Goal: Ask a question

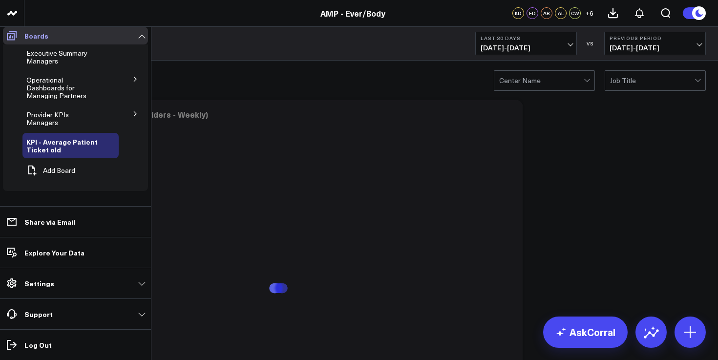
click at [4, 36] on span at bounding box center [12, 36] width 18 height 18
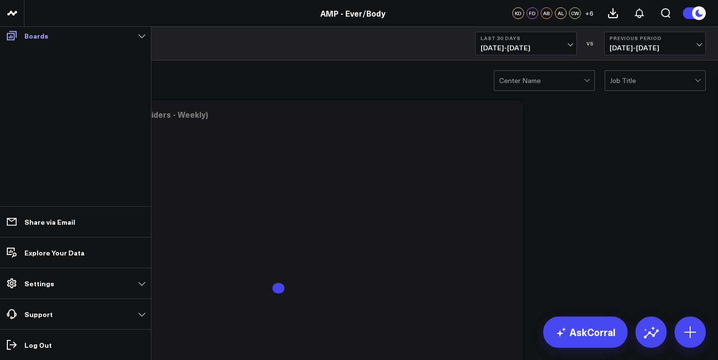
click at [11, 37] on icon at bounding box center [12, 35] width 10 height 9
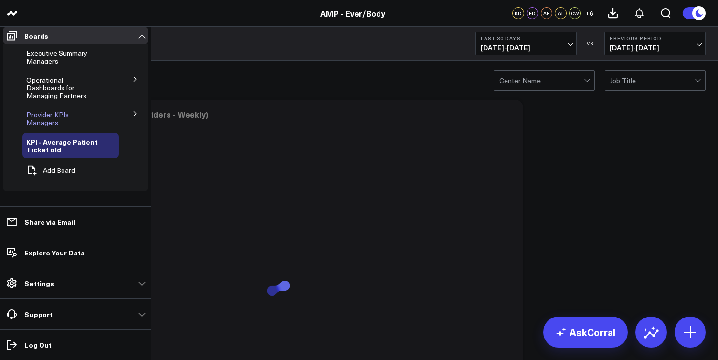
click at [56, 117] on span "Provider KPIs Managers" at bounding box center [47, 118] width 43 height 17
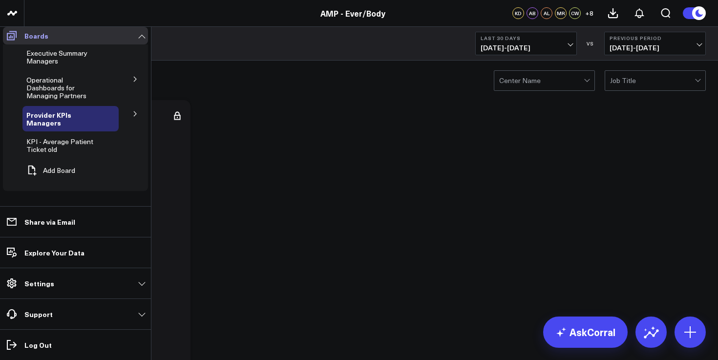
click at [5, 40] on span at bounding box center [12, 36] width 18 height 18
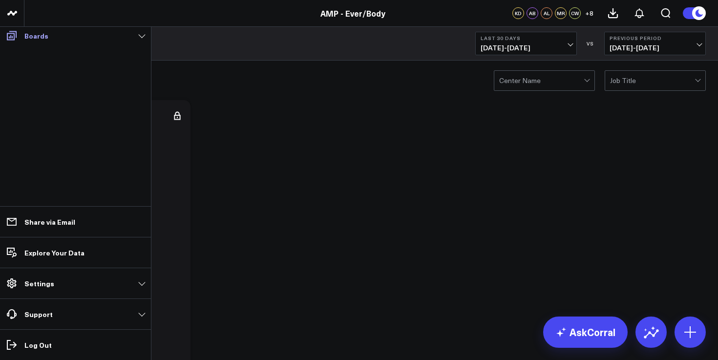
click at [13, 41] on icon at bounding box center [12, 36] width 12 height 12
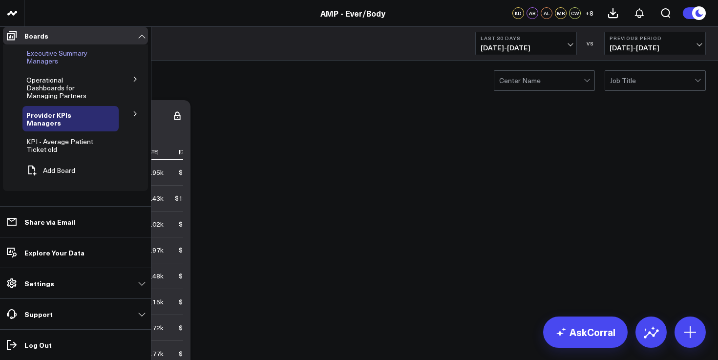
click at [52, 65] on span "Executive Summary Managers" at bounding box center [56, 56] width 61 height 17
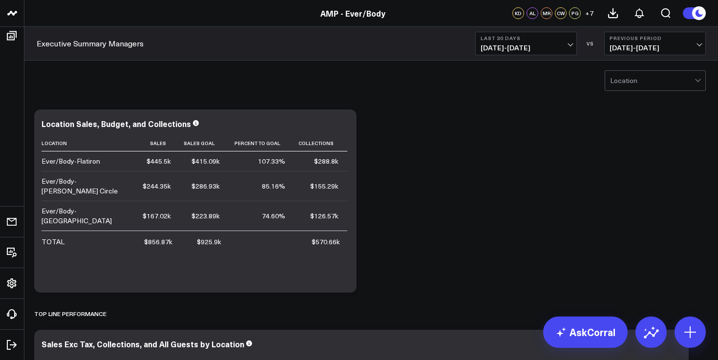
click at [548, 47] on span "07/21/25 - 08/19/25" at bounding box center [526, 48] width 91 height 8
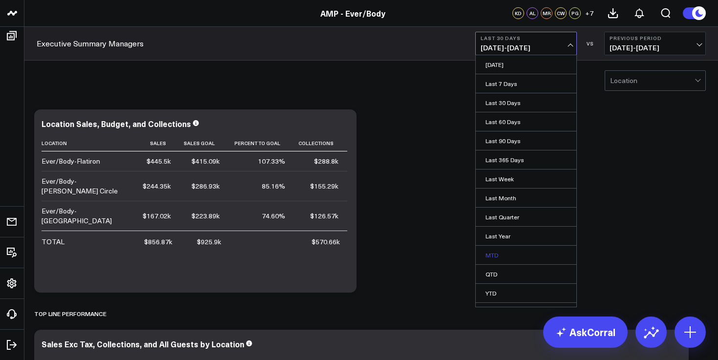
click at [502, 257] on link "MTD" at bounding box center [526, 255] width 101 height 19
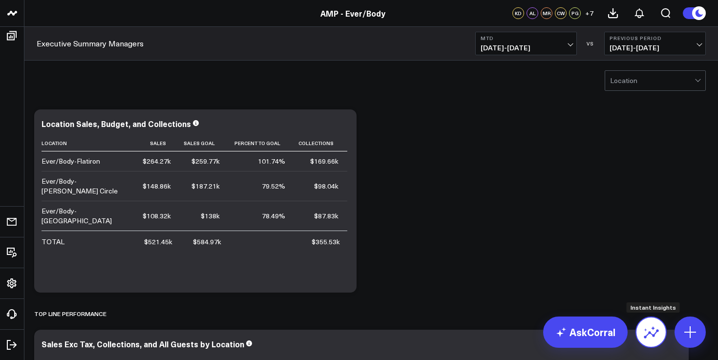
click at [658, 328] on icon at bounding box center [652, 332] width 16 height 16
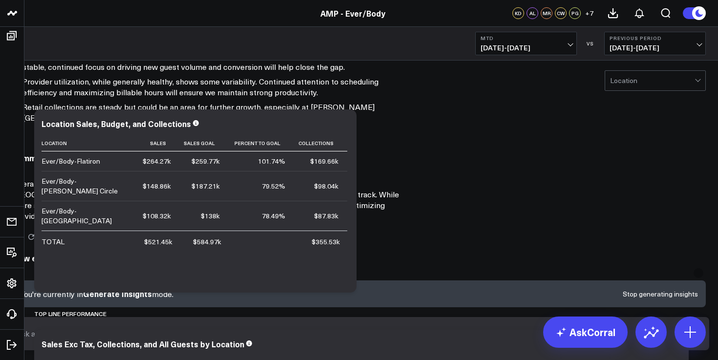
scroll to position [761, 0]
click at [543, 340] on input "text" at bounding box center [351, 334] width 675 height 18
type input "Tell me about Flatiron"
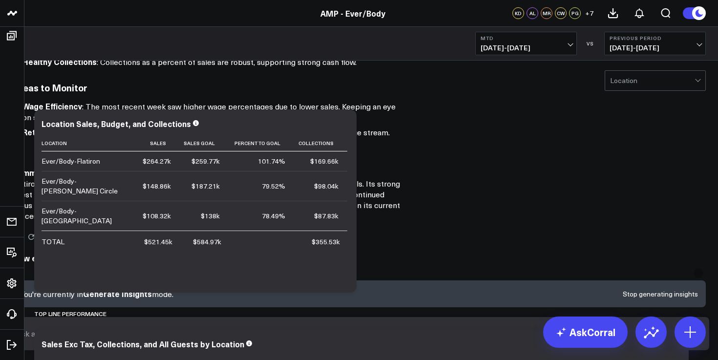
scroll to position [1594, 0]
type input "Utilization mtd flatiron"
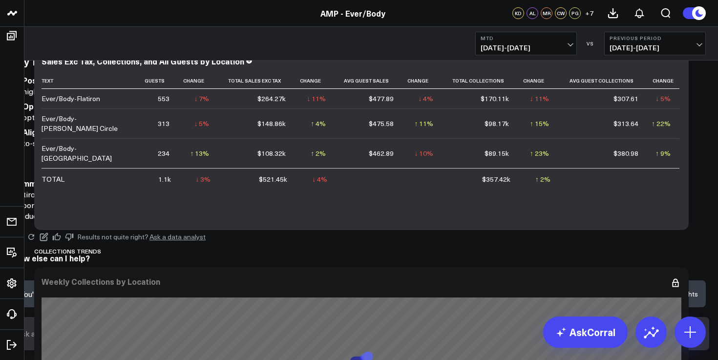
scroll to position [288, 0]
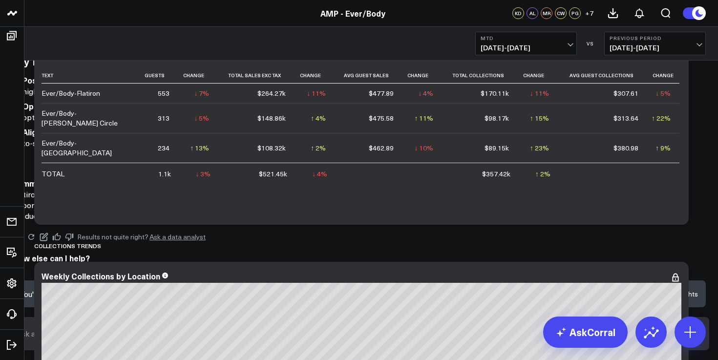
click at [665, 298] on button "Stop generating insights" at bounding box center [660, 294] width 75 height 7
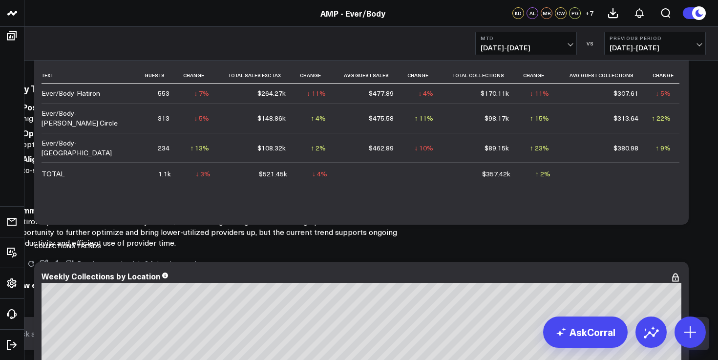
scroll to position [2037, 0]
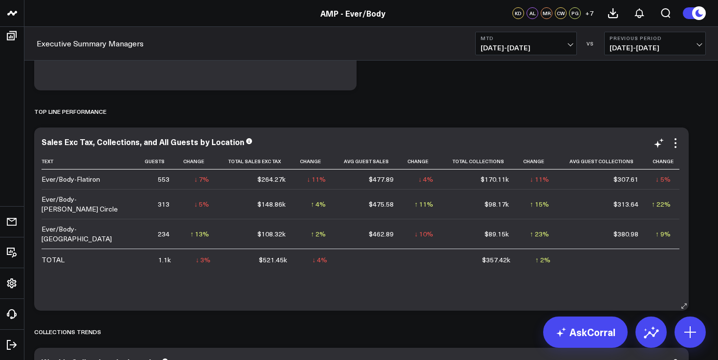
scroll to position [204, 0]
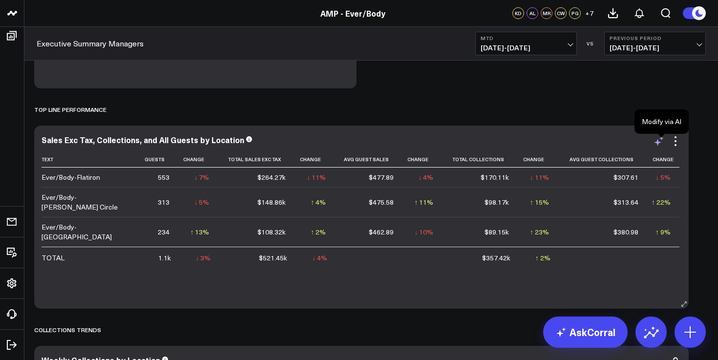
click at [661, 147] on icon at bounding box center [659, 141] width 12 height 12
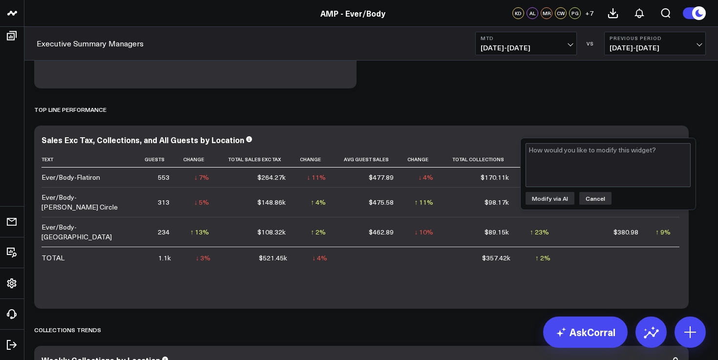
click at [603, 195] on button "Cancel" at bounding box center [596, 198] width 32 height 13
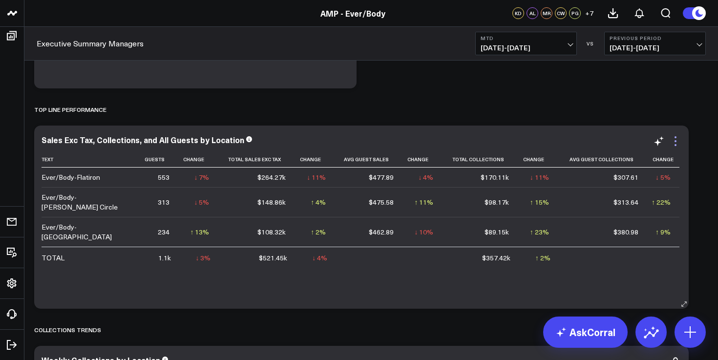
click at [680, 142] on icon at bounding box center [676, 141] width 12 height 12
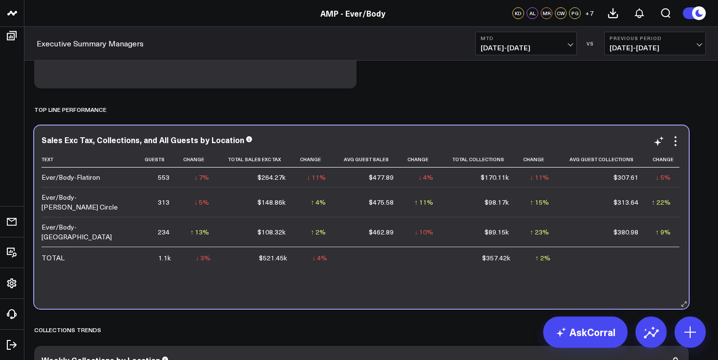
click at [538, 275] on div "Text Guests Change Total Sales Exc Tax Change Avg Guest Sales Change Total Coll…" at bounding box center [362, 225] width 640 height 148
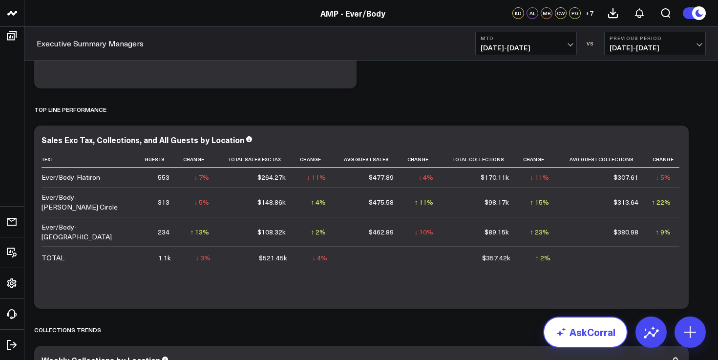
click at [593, 326] on link "AskCorral" at bounding box center [585, 332] width 85 height 31
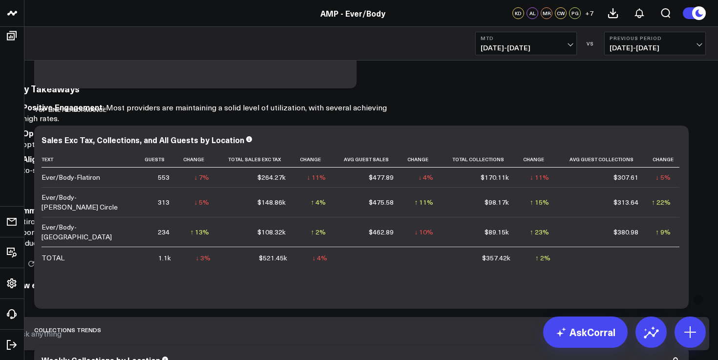
scroll to position [1830, 0]
click at [515, 342] on input "text" at bounding box center [351, 334] width 675 height 18
type input "retail mtd flatiron"
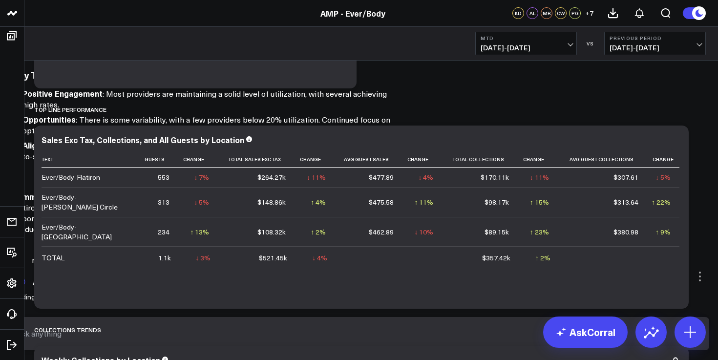
scroll to position [2050, 0]
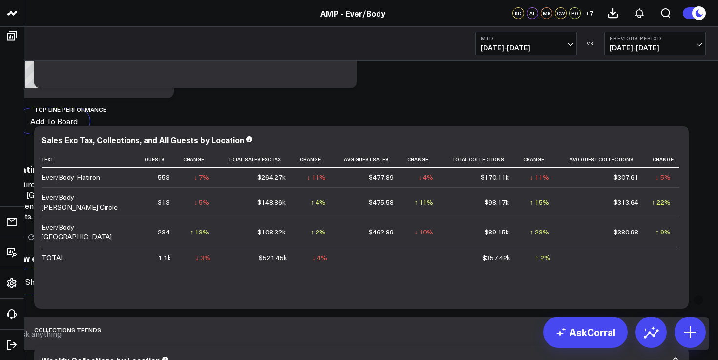
scroll to position [3267, 0]
click at [482, 327] on form at bounding box center [359, 333] width 700 height 33
click at [481, 336] on input "text" at bounding box center [351, 334] width 675 height 18
click at [462, 348] on form at bounding box center [359, 333] width 700 height 33
click at [447, 348] on form at bounding box center [359, 333] width 700 height 33
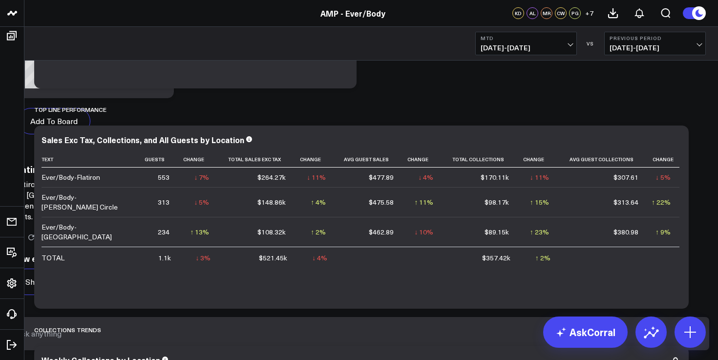
click at [393, 341] on input "text" at bounding box center [351, 334] width 675 height 18
type input "utilization mtd flatiron"
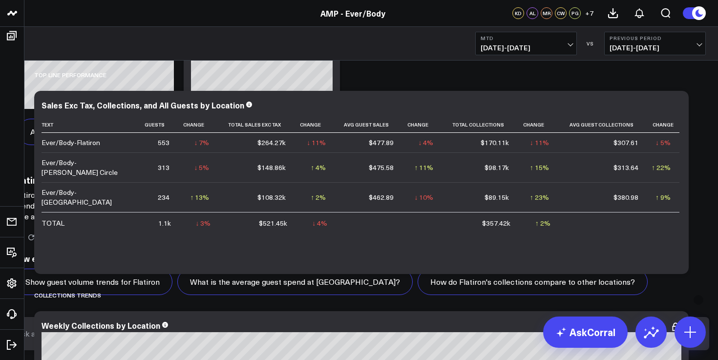
scroll to position [3954, 0]
click at [423, 337] on input "text" at bounding box center [351, 334] width 675 height 18
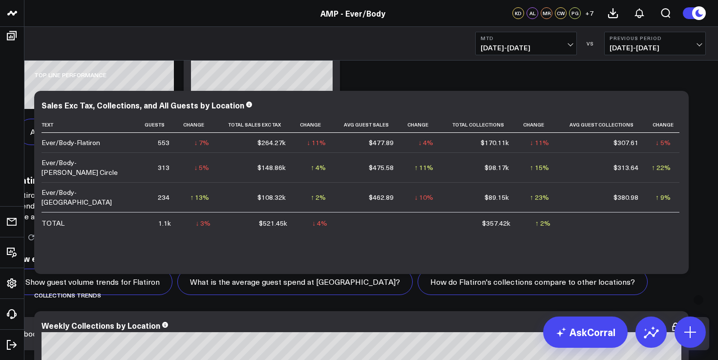
type input "rebook rate flatiron mtd"
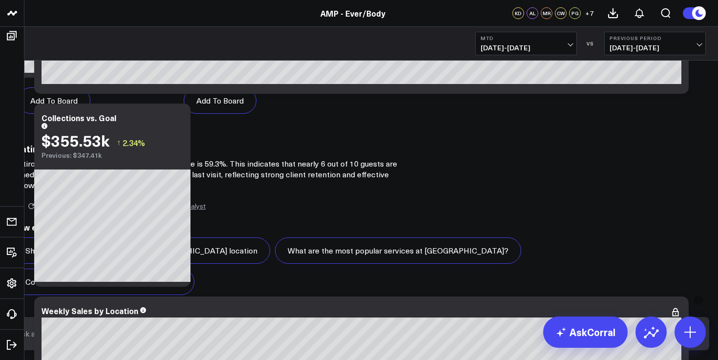
scroll to position [5101, 0]
click at [449, 339] on input "text" at bounding box center [351, 334] width 675 height 18
type input "average spend mtd flatiron"
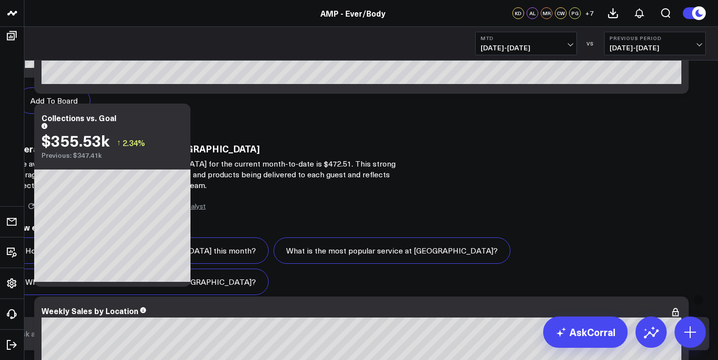
scroll to position [313, 0]
drag, startPoint x: 454, startPoint y: 223, endPoint x: 379, endPoint y: 223, distance: 75.3
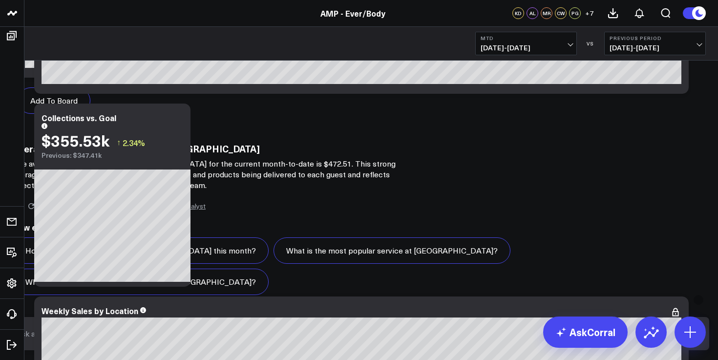
drag, startPoint x: 378, startPoint y: 223, endPoint x: 454, endPoint y: 224, distance: 76.2
copy strong "Average Guest Spend"
click at [436, 343] on input "text" at bounding box center [351, 334] width 675 height 18
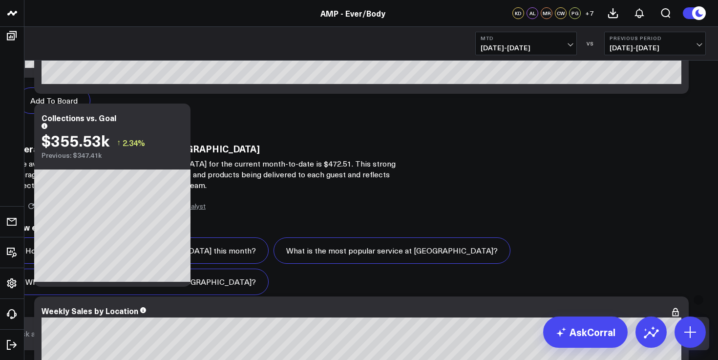
paste input "Average Guest Spend"
type input "Average Guest Spend mtd flatiron"
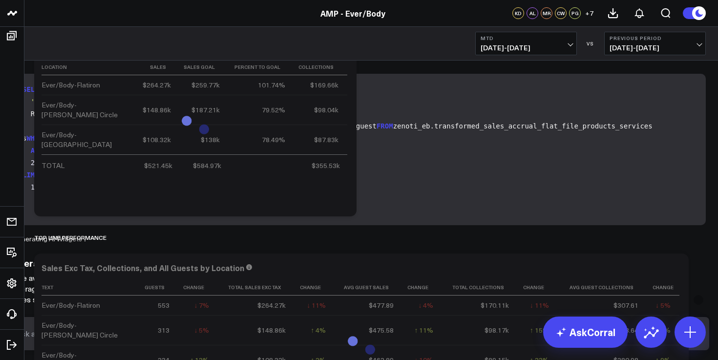
scroll to position [7594, 0]
drag, startPoint x: 359, startPoint y: 113, endPoint x: 374, endPoint y: 123, distance: 18.0
click at [374, 360] on div at bounding box center [359, 360] width 718 height 0
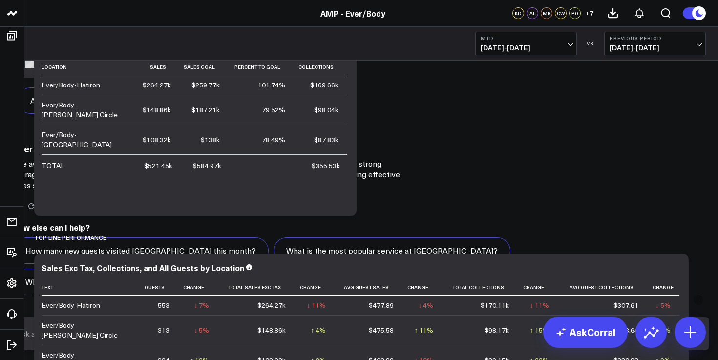
scroll to position [8562, 0]
click at [496, 350] on form at bounding box center [359, 333] width 700 height 33
click at [494, 343] on input "text" at bounding box center [351, 334] width 675 height 18
paste input "Average Guest Spend"
click at [460, 340] on input "Average Guest Spend" at bounding box center [351, 334] width 675 height 18
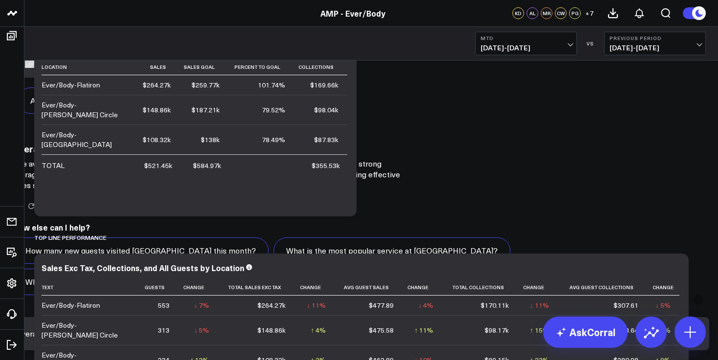
click at [460, 340] on input "Average Guest Spend" at bounding box center [351, 334] width 675 height 18
type input "Average Guest sales"
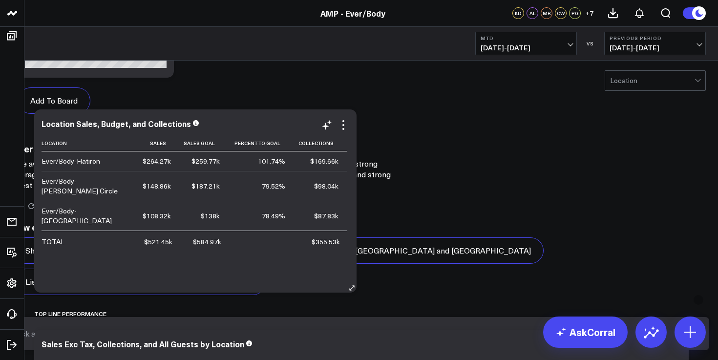
scroll to position [5196, 0]
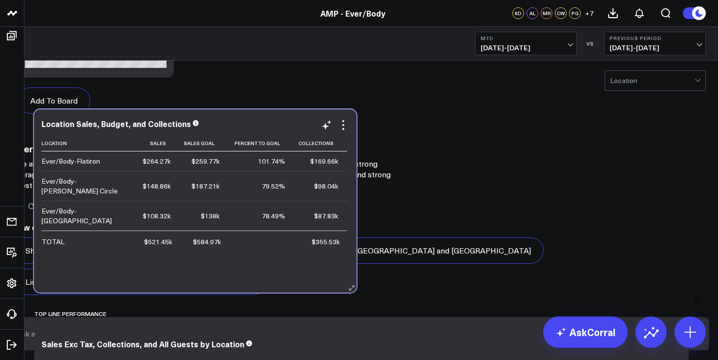
click at [293, 118] on div "Location Sales, Budget, and Collections Location Sales Sales Goal Percent To Go…" at bounding box center [195, 200] width 323 height 183
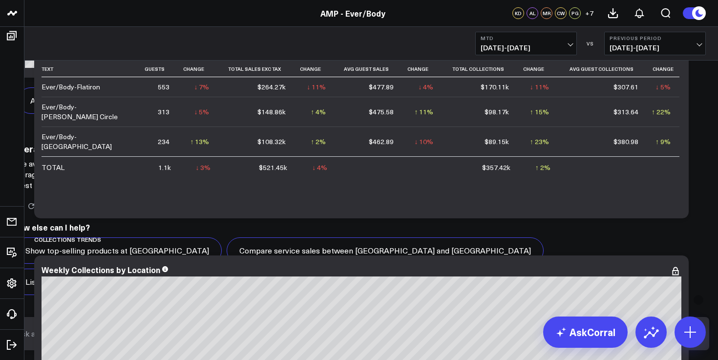
scroll to position [267, 0]
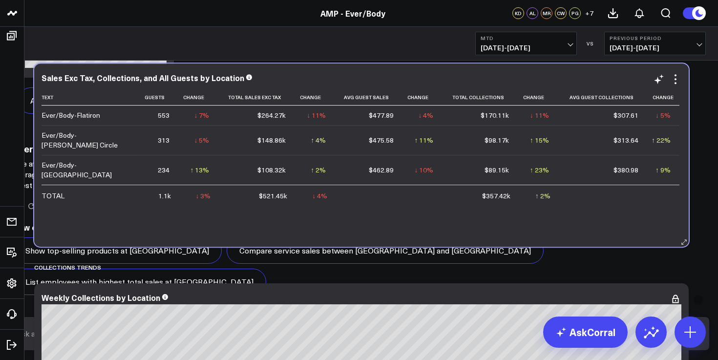
click at [288, 222] on div "Text Guests Change Total Sales Exc Tax Change Avg Guest Sales Change Total Coll…" at bounding box center [362, 163] width 640 height 148
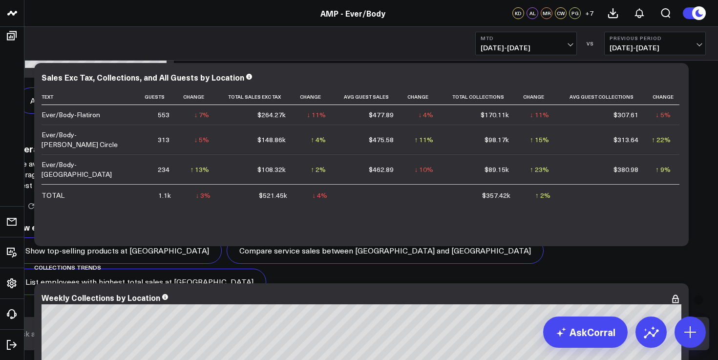
click at [443, 338] on input "text" at bounding box center [351, 334] width 675 height 18
paste input "Average Guest Spend"
click at [457, 340] on input "Average Guest Spend" at bounding box center [351, 334] width 675 height 18
type input "Average Guest collections"
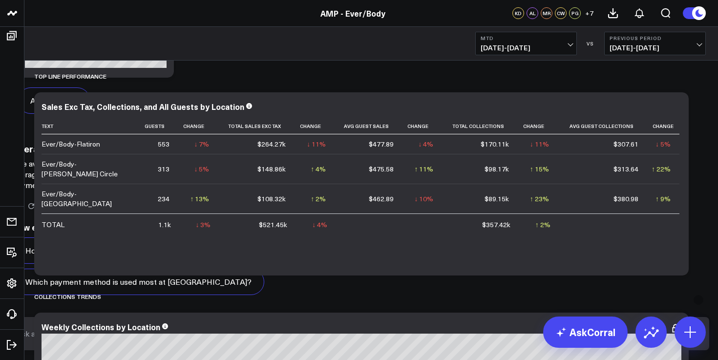
scroll to position [237, 0]
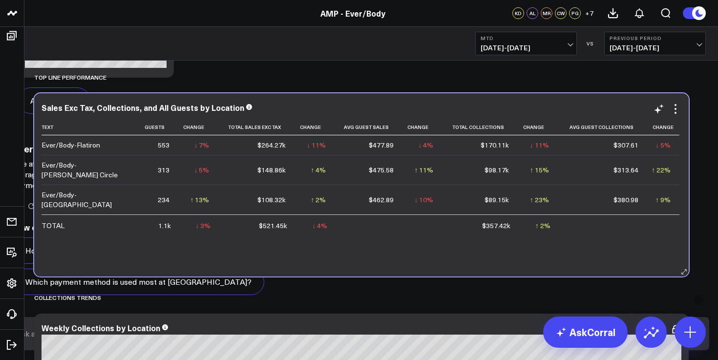
click at [298, 249] on div "Text Guests Change Total Sales Exc Tax Change Avg Guest Sales Change Total Coll…" at bounding box center [362, 193] width 640 height 148
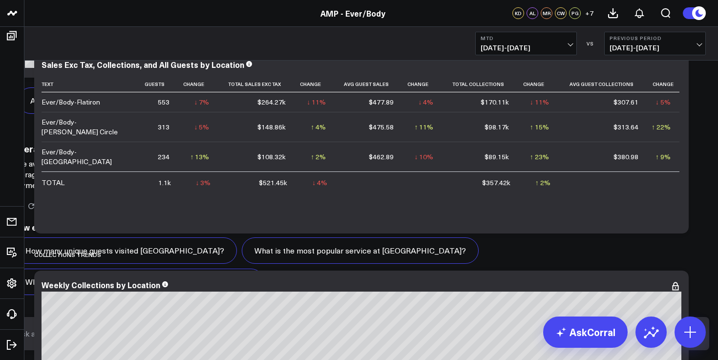
scroll to position [0, 0]
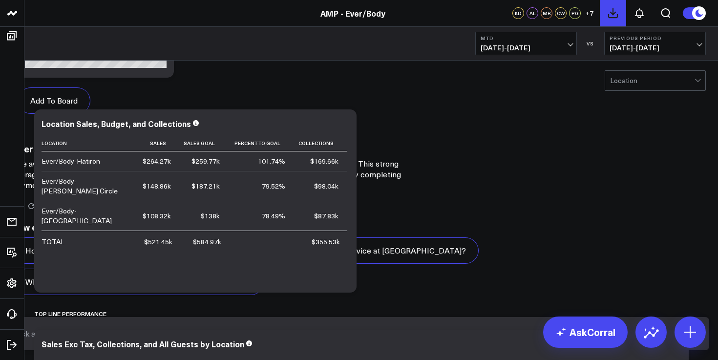
click at [616, 16] on icon at bounding box center [613, 13] width 12 height 12
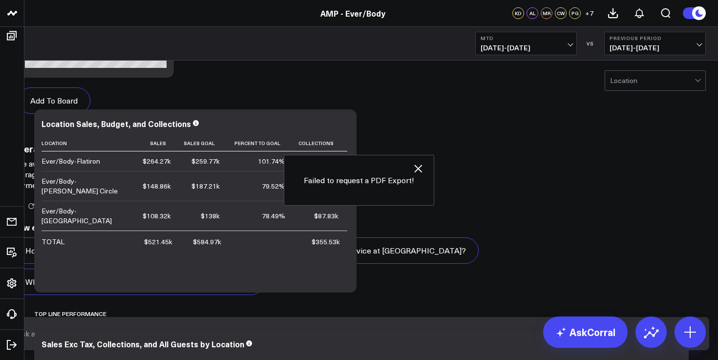
click at [416, 169] on icon "button" at bounding box center [418, 169] width 8 height 8
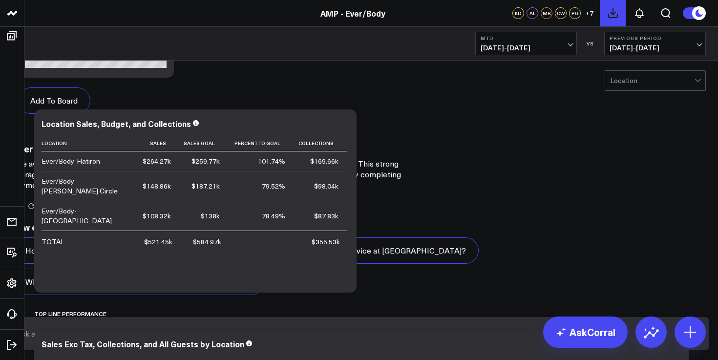
click at [612, 19] on icon at bounding box center [613, 13] width 12 height 12
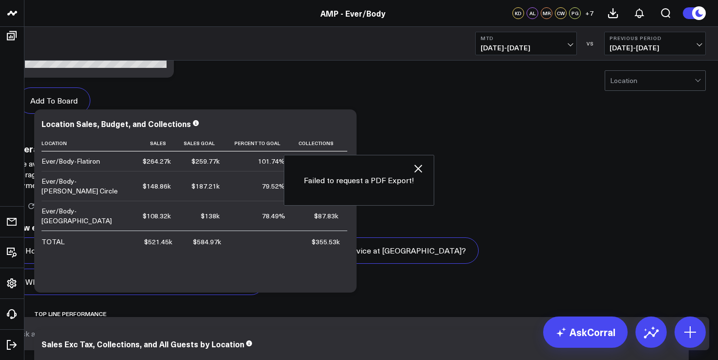
click at [421, 170] on icon "button" at bounding box center [418, 169] width 12 height 12
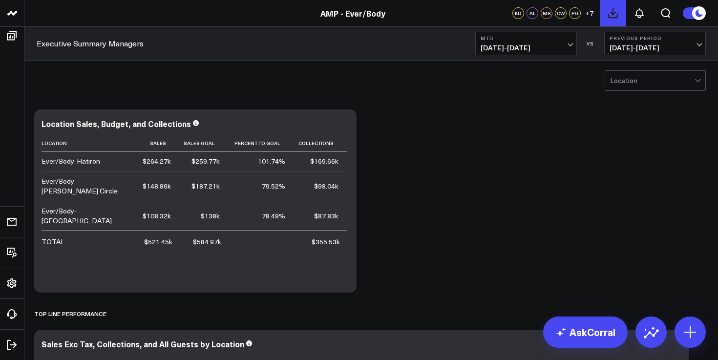
click at [611, 6] on button at bounding box center [613, 13] width 26 height 26
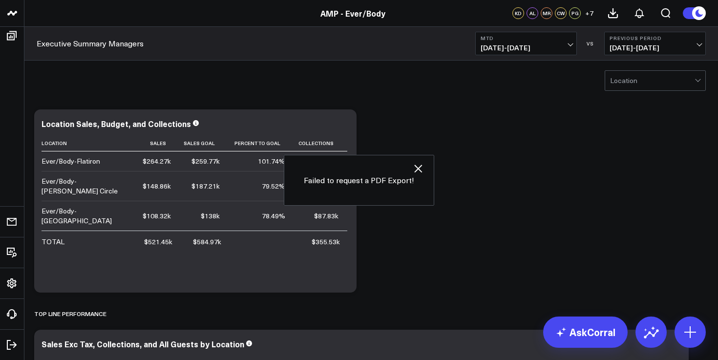
click at [421, 167] on icon "button" at bounding box center [418, 169] width 12 height 12
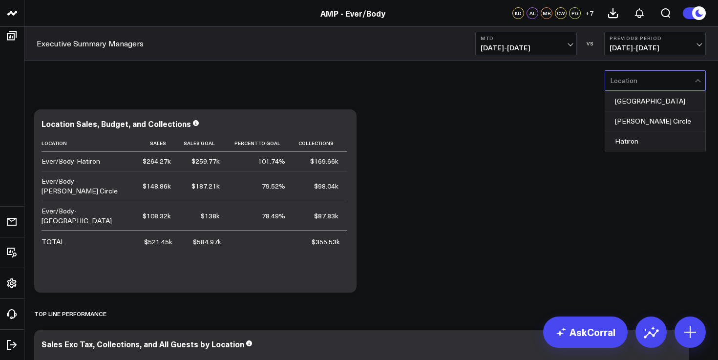
click at [654, 83] on div at bounding box center [652, 81] width 85 height 20
click at [646, 141] on div "Flatiron" at bounding box center [655, 141] width 100 height 20
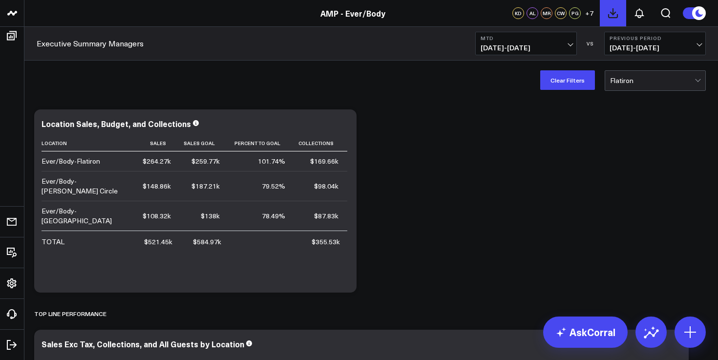
click at [612, 19] on icon at bounding box center [613, 13] width 12 height 12
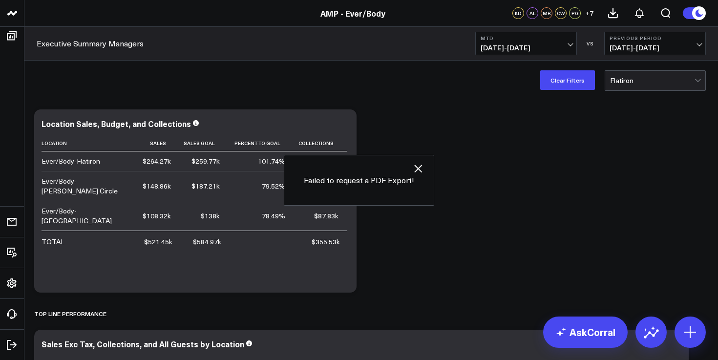
click at [420, 168] on icon "button" at bounding box center [418, 169] width 12 height 12
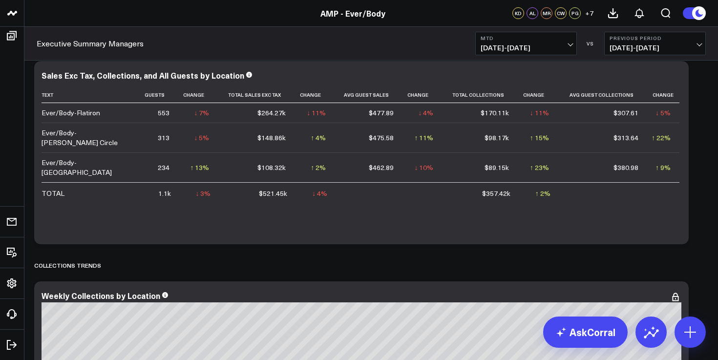
scroll to position [271, 0]
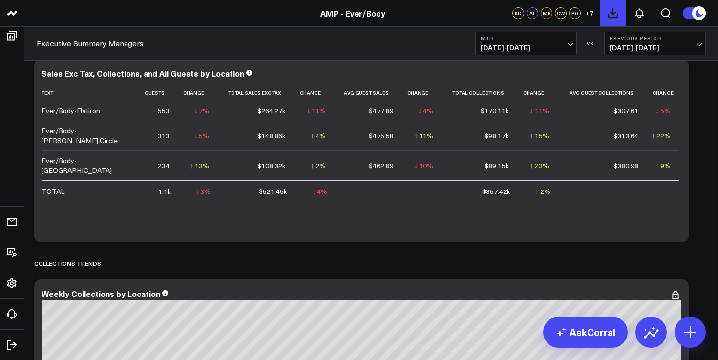
click at [612, 14] on icon at bounding box center [613, 13] width 9 height 9
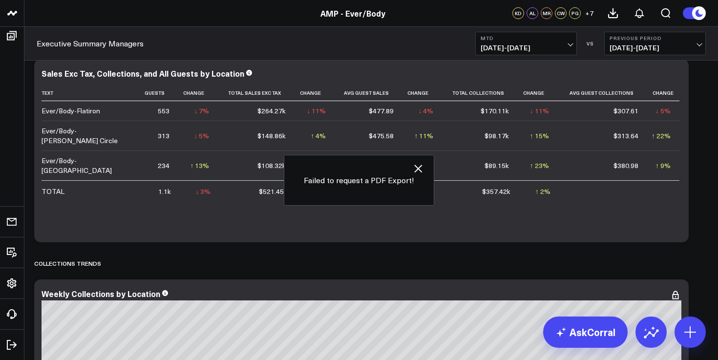
click at [420, 163] on icon "button" at bounding box center [418, 169] width 12 height 12
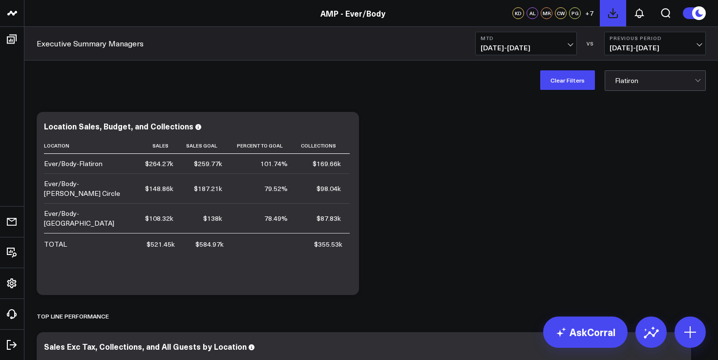
click at [605, 13] on button at bounding box center [613, 13] width 26 height 26
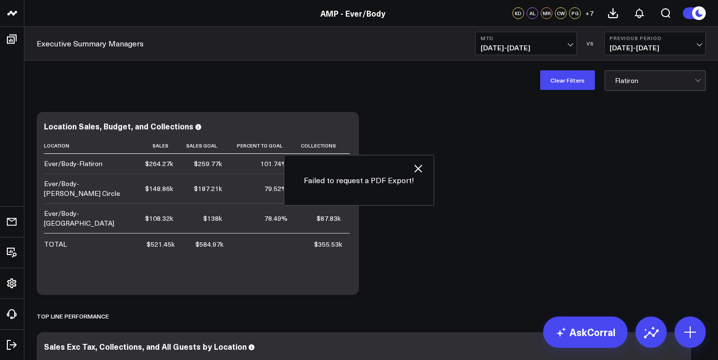
click at [419, 171] on icon "button" at bounding box center [418, 169] width 8 height 8
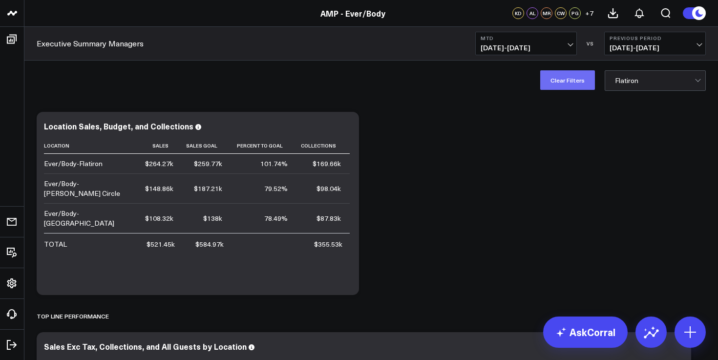
click at [587, 84] on button "Clear Filters" at bounding box center [567, 80] width 55 height 20
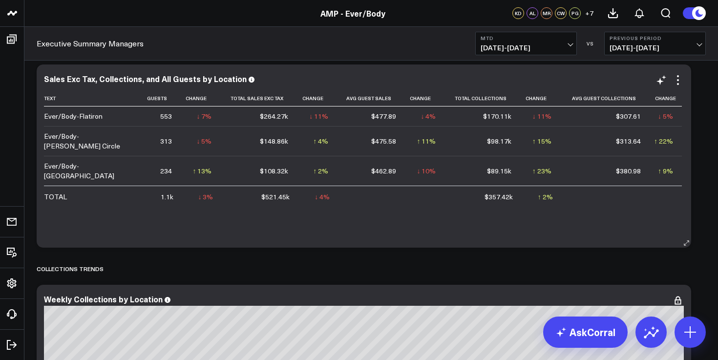
scroll to position [268, 0]
click at [607, 17] on button at bounding box center [613, 13] width 26 height 26
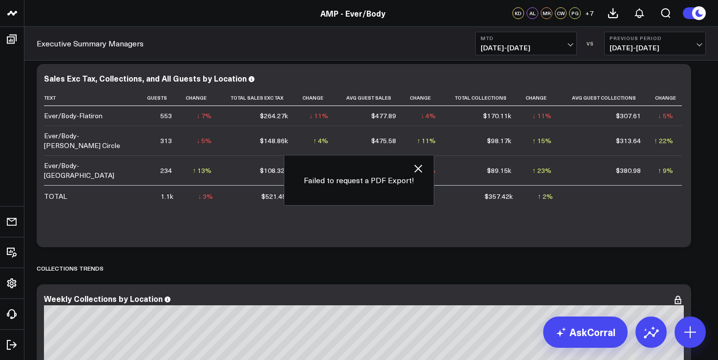
click at [419, 172] on icon "button" at bounding box center [418, 169] width 12 height 12
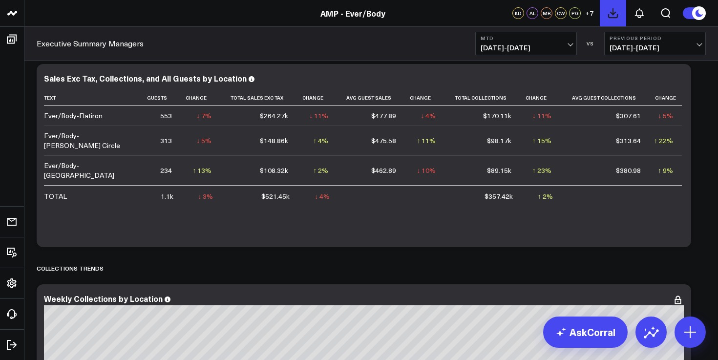
click at [617, 14] on icon at bounding box center [613, 13] width 12 height 12
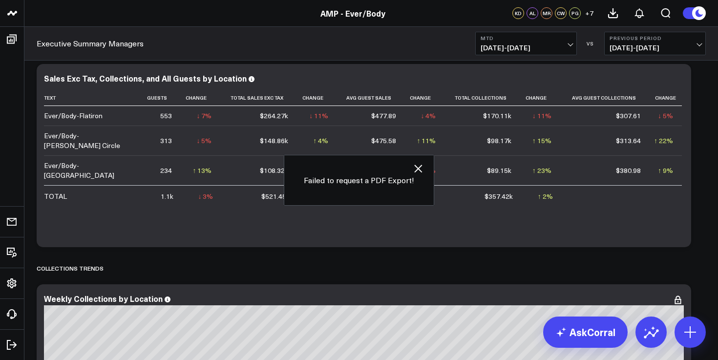
click at [421, 168] on icon "button" at bounding box center [418, 169] width 12 height 12
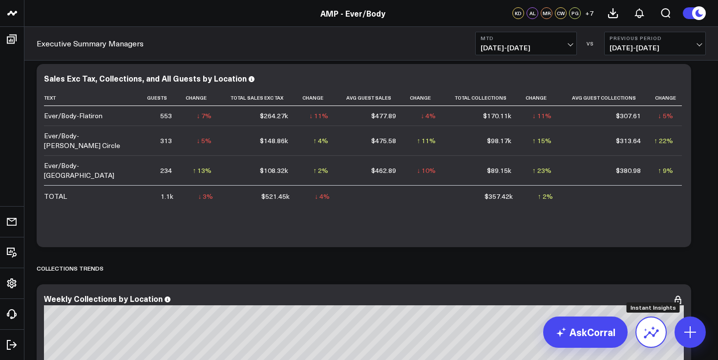
click at [648, 327] on icon at bounding box center [652, 332] width 16 height 16
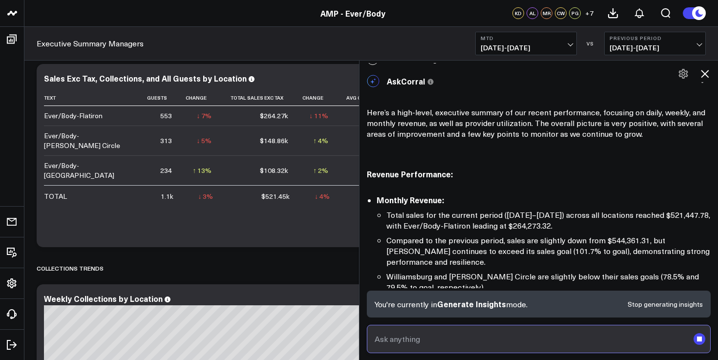
click at [515, 337] on input "text" at bounding box center [530, 339] width 317 height 18
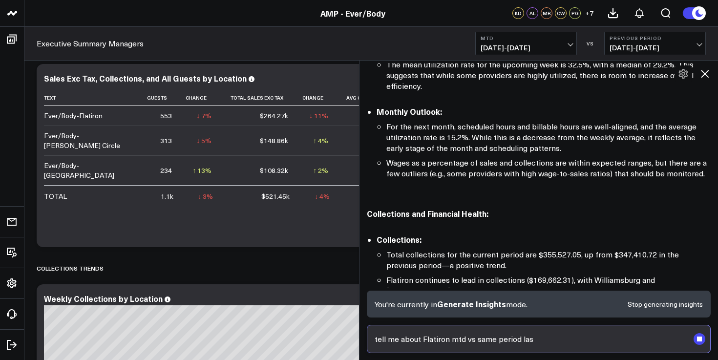
scroll to position [534, 0]
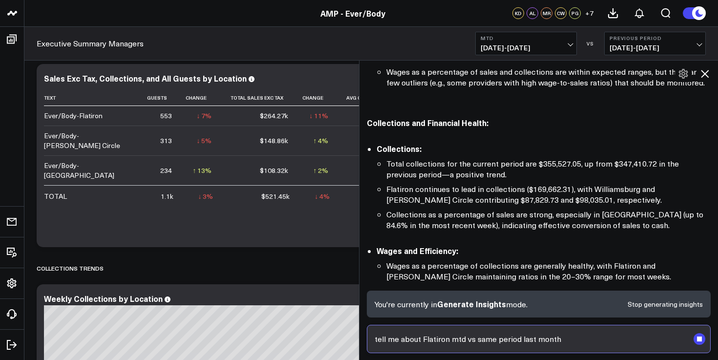
type input "tell me about Flatiron mtd vs same period last month"
click at [661, 47] on span "[DATE] - [DATE]" at bounding box center [655, 48] width 91 height 8
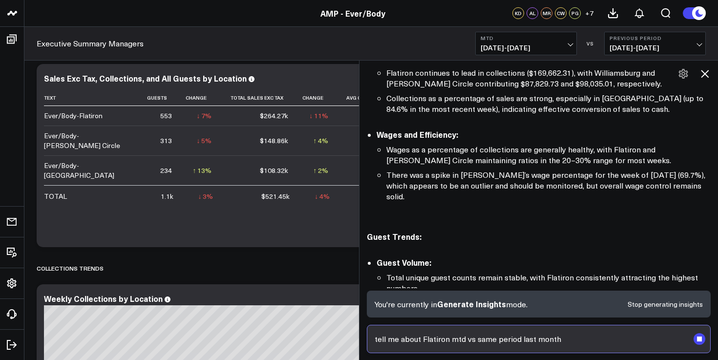
click at [554, 343] on input "tell me about Flatiron mtd vs same period last month" at bounding box center [530, 339] width 317 height 18
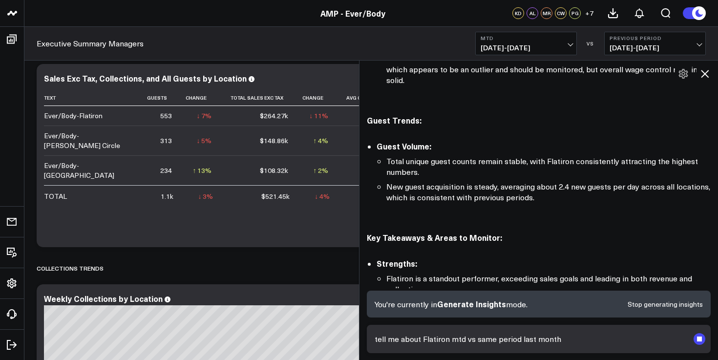
click at [704, 72] on icon at bounding box center [705, 74] width 8 height 8
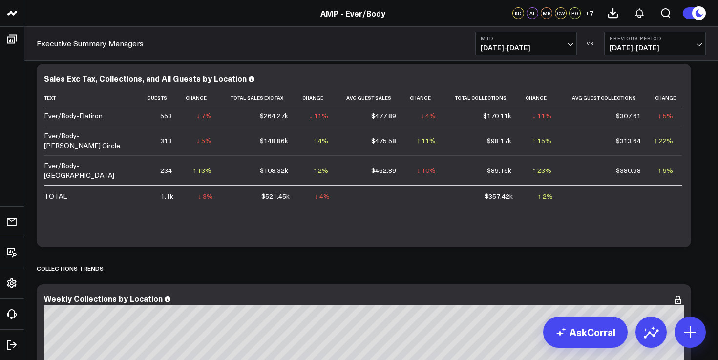
click at [691, 46] on span "[DATE] - [DATE]" at bounding box center [655, 48] width 91 height 8
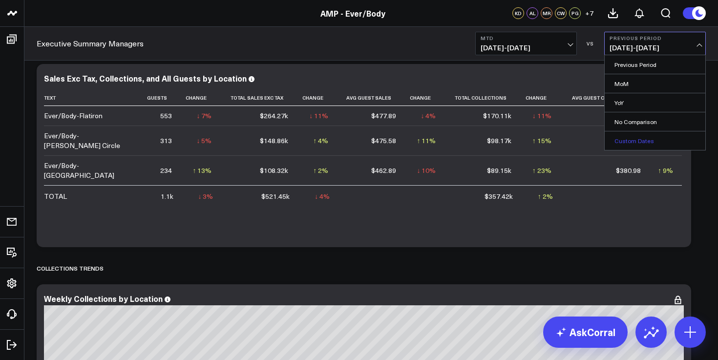
scroll to position [944, 0]
click at [641, 66] on link "Previous Period" at bounding box center [655, 64] width 101 height 19
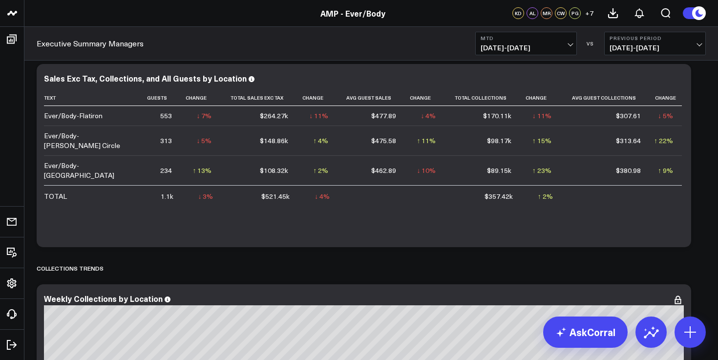
click at [643, 45] on span "[DATE] - [DATE]" at bounding box center [655, 48] width 91 height 8
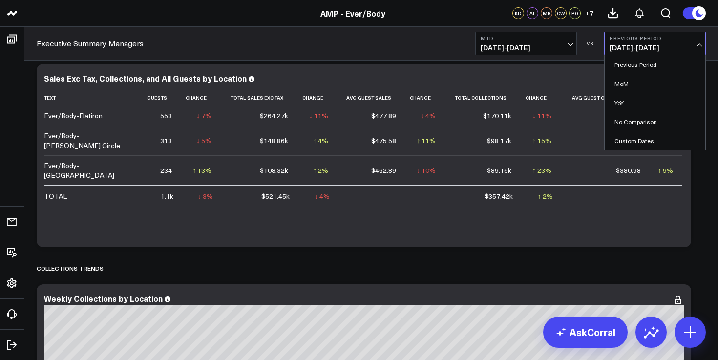
scroll to position [1045, 0]
click at [626, 141] on link "Custom Dates" at bounding box center [655, 140] width 101 height 19
select select "7"
select select "2025"
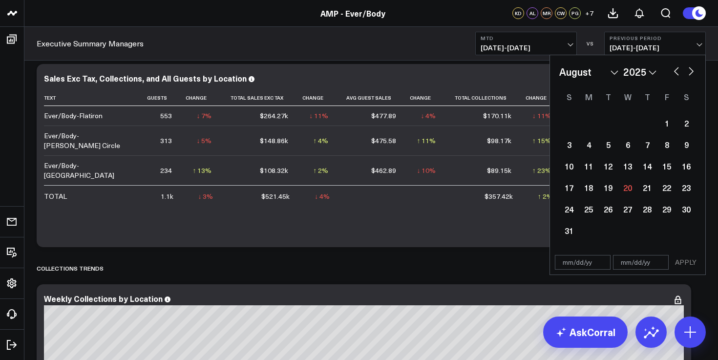
click at [674, 70] on button "button" at bounding box center [677, 71] width 10 height 12
select select "6"
select select "2025"
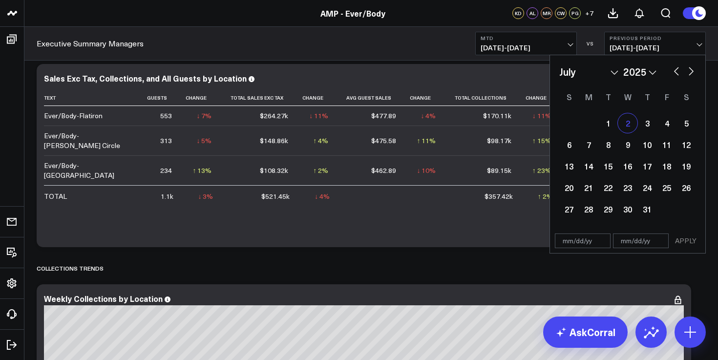
scroll to position [1101, 0]
click at [613, 119] on div "1" at bounding box center [609, 123] width 20 height 20
type input "[DATE]"
select select "6"
select select "2025"
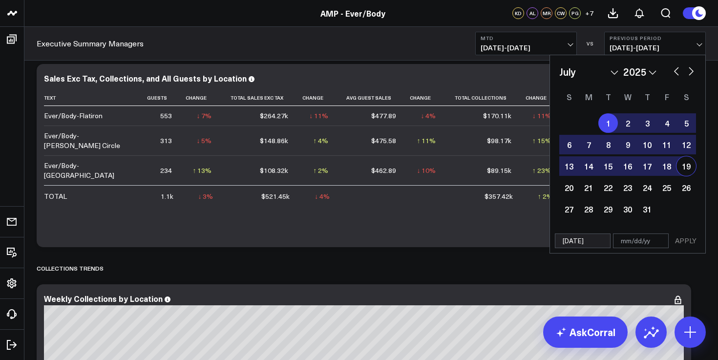
click at [684, 169] on div "19" at bounding box center [687, 166] width 20 height 20
type input "[DATE]"
select select "6"
select select "2025"
click at [691, 238] on button "APPLY" at bounding box center [685, 241] width 29 height 15
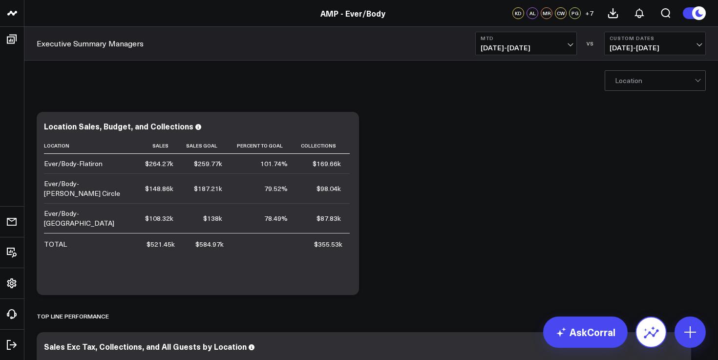
click at [646, 331] on icon at bounding box center [652, 332] width 16 height 16
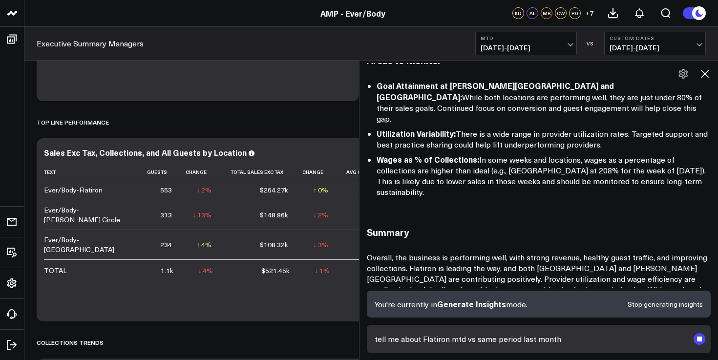
scroll to position [213, 0]
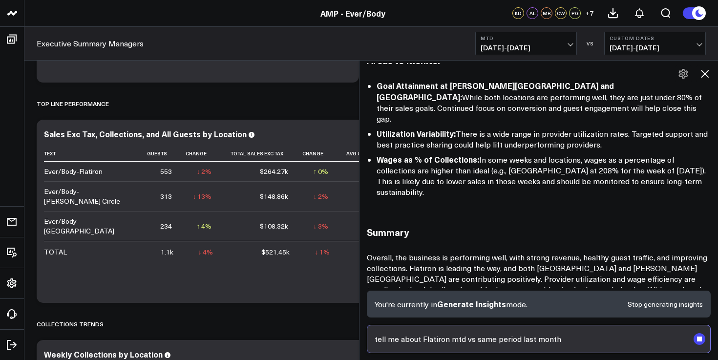
click at [444, 334] on input "tell me about Flatiron mtd vs same period last month" at bounding box center [530, 339] width 317 height 18
click at [600, 354] on div "tell me about Flatiron mtd vs same period last month" at bounding box center [539, 339] width 359 height 43
click at [591, 344] on input "tell me about Flatiron mtd vs same period last month" at bounding box center [530, 339] width 317 height 18
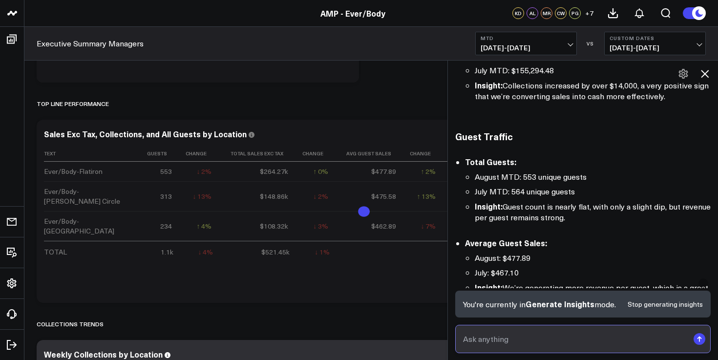
scroll to position [1621, 0]
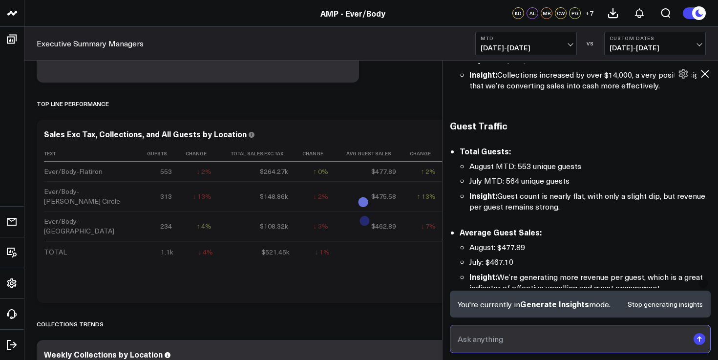
drag, startPoint x: 359, startPoint y: 131, endPoint x: 444, endPoint y: 133, distance: 85.0
click at [444, 134] on div at bounding box center [442, 210] width 5 height 300
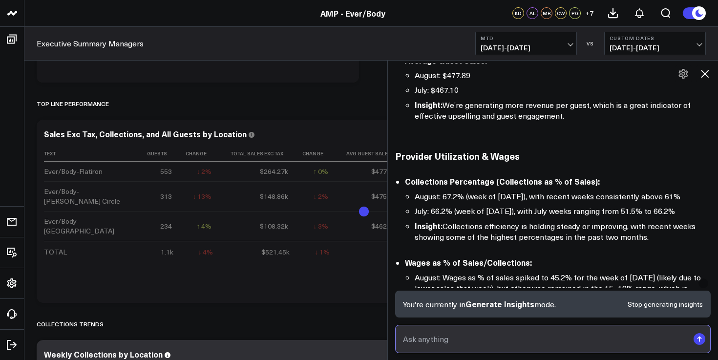
scroll to position [1632, 0]
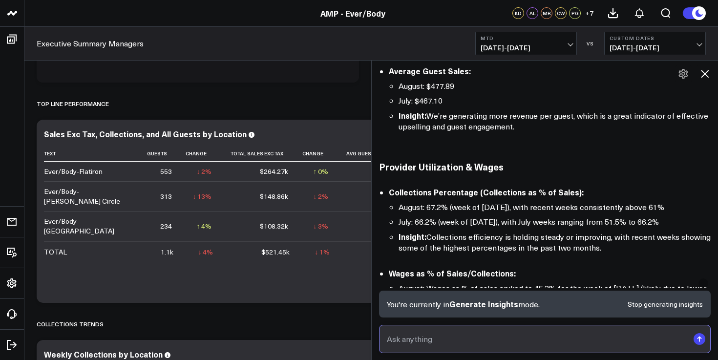
drag, startPoint x: 445, startPoint y: 148, endPoint x: 372, endPoint y: 155, distance: 72.6
click at [372, 155] on div at bounding box center [371, 210] width 5 height 300
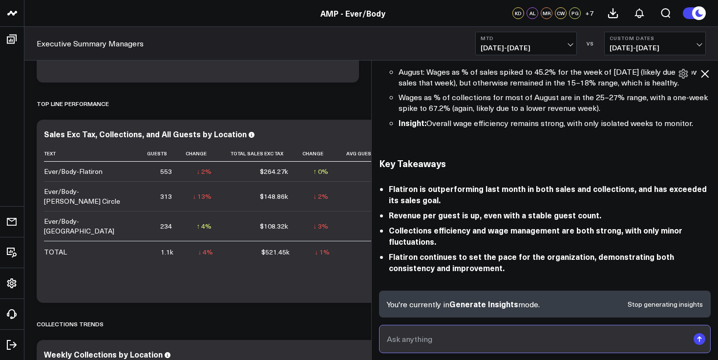
scroll to position [1877, 0]
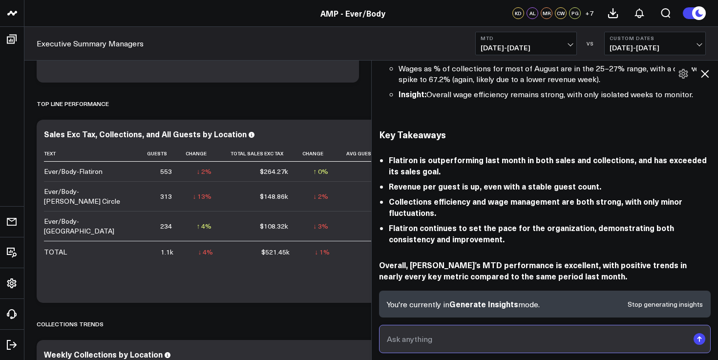
click at [436, 344] on input "text" at bounding box center [537, 339] width 304 height 18
type input "rebook rate?"
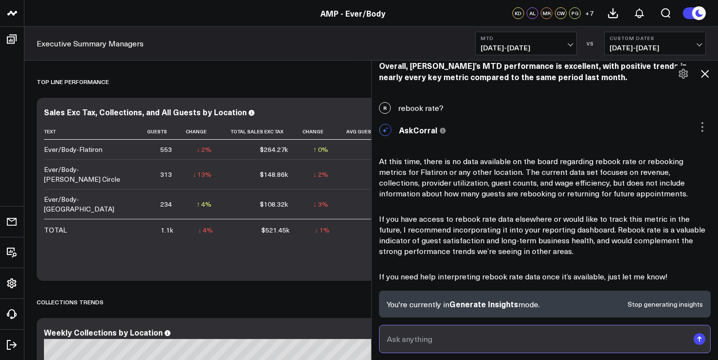
scroll to position [243, 0]
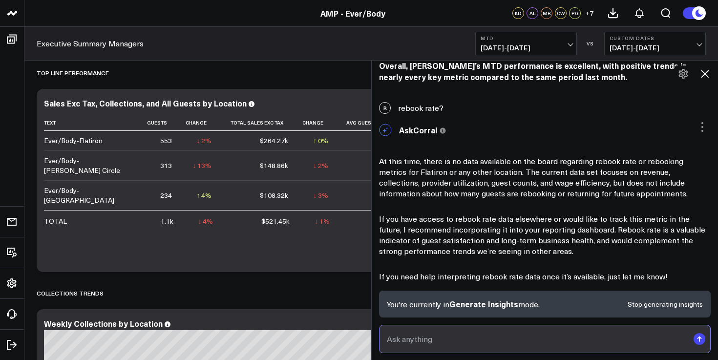
click at [398, 337] on input "text" at bounding box center [537, 339] width 304 height 18
type input "rebook rate mtd vs same period last month"
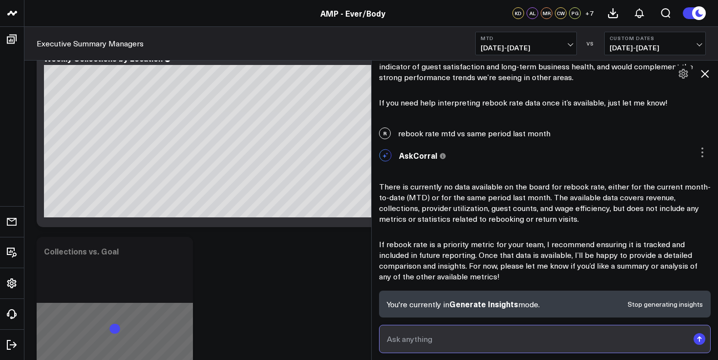
scroll to position [531, 0]
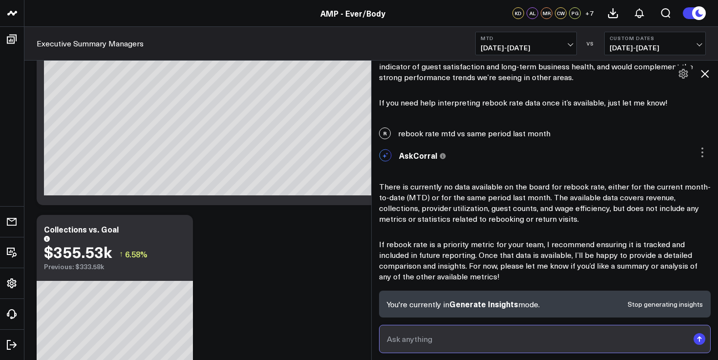
click at [453, 343] on input "text" at bounding box center [537, 339] width 304 height 18
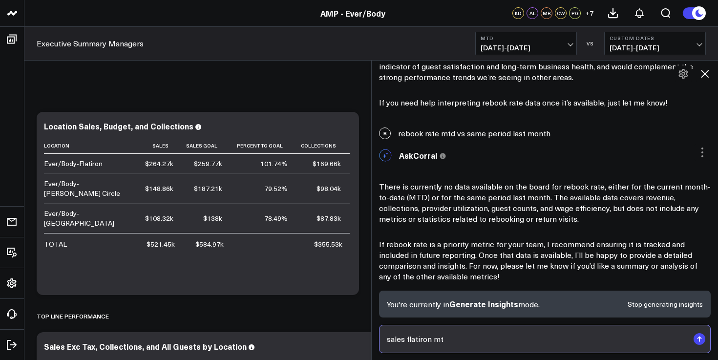
type input "sales flatiron mtd"
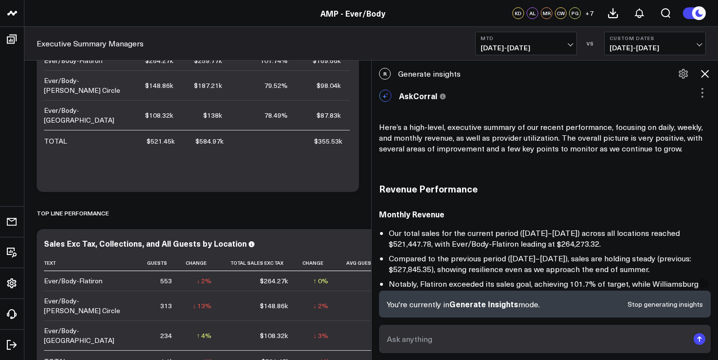
click at [645, 301] on button "Stop generating insights" at bounding box center [665, 304] width 75 height 7
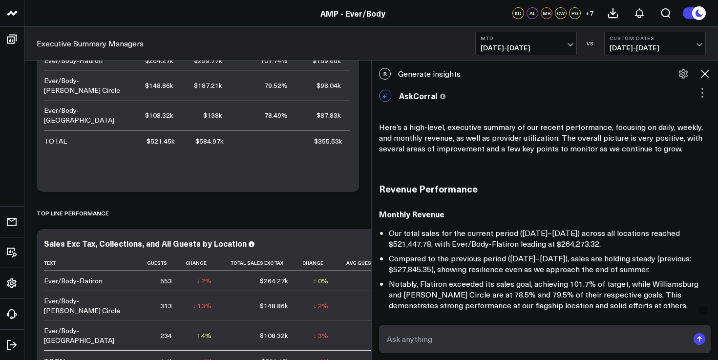
click at [707, 74] on icon at bounding box center [705, 74] width 12 height 12
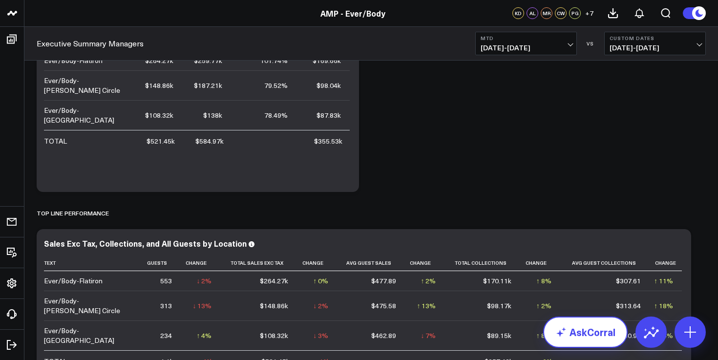
click at [587, 338] on link "AskCorral" at bounding box center [585, 332] width 85 height 31
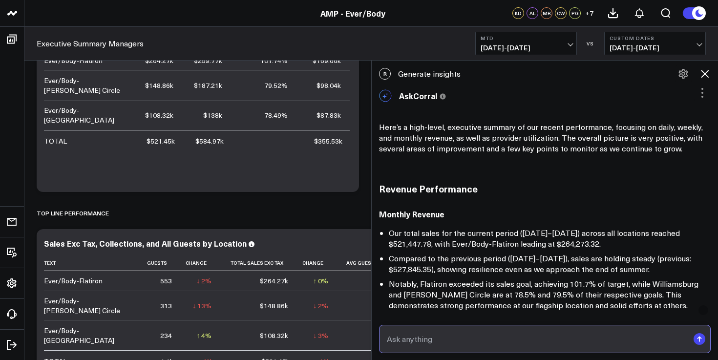
click at [444, 340] on input "text" at bounding box center [537, 339] width 304 height 18
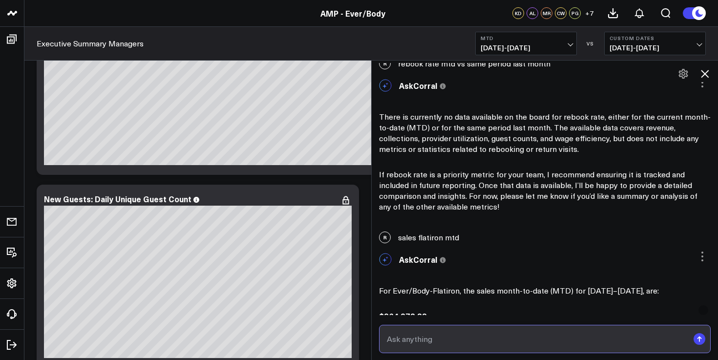
scroll to position [2319, 0]
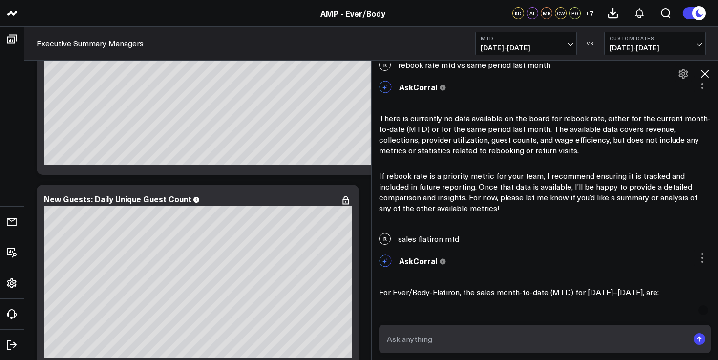
click at [429, 228] on div "R sales flatiron mtd" at bounding box center [545, 239] width 346 height 22
copy div "sales flatiron mtd"
click at [429, 335] on input "text" at bounding box center [537, 339] width 304 height 18
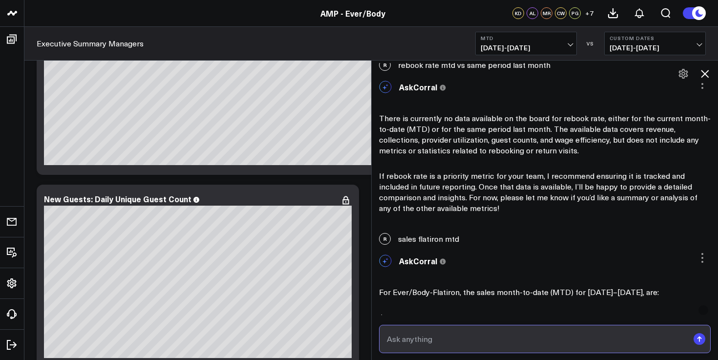
paste input "sales flatiron mtd"
type input "sales flatiron mtd"
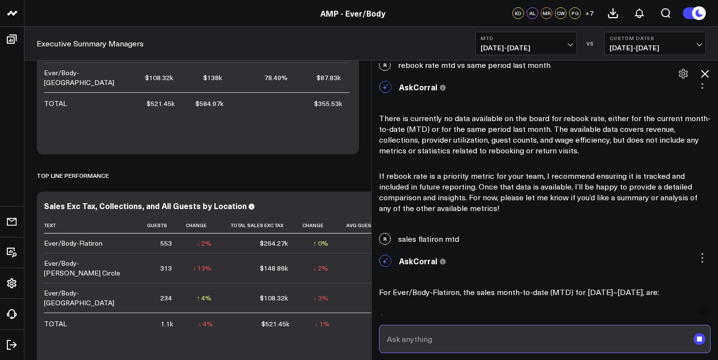
scroll to position [0, 0]
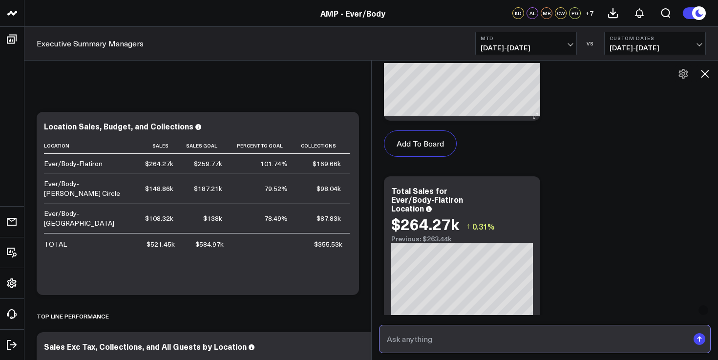
scroll to position [3337, 0]
click at [498, 215] on div "$264.27k ↑ 0.31%" at bounding box center [462, 224] width 142 height 18
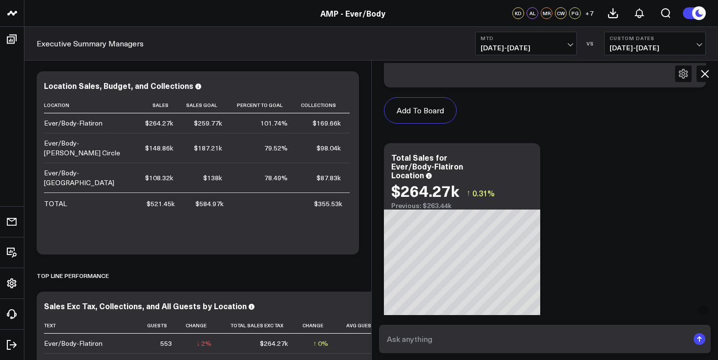
scroll to position [3128, 0]
